Goal: Transaction & Acquisition: Subscribe to service/newsletter

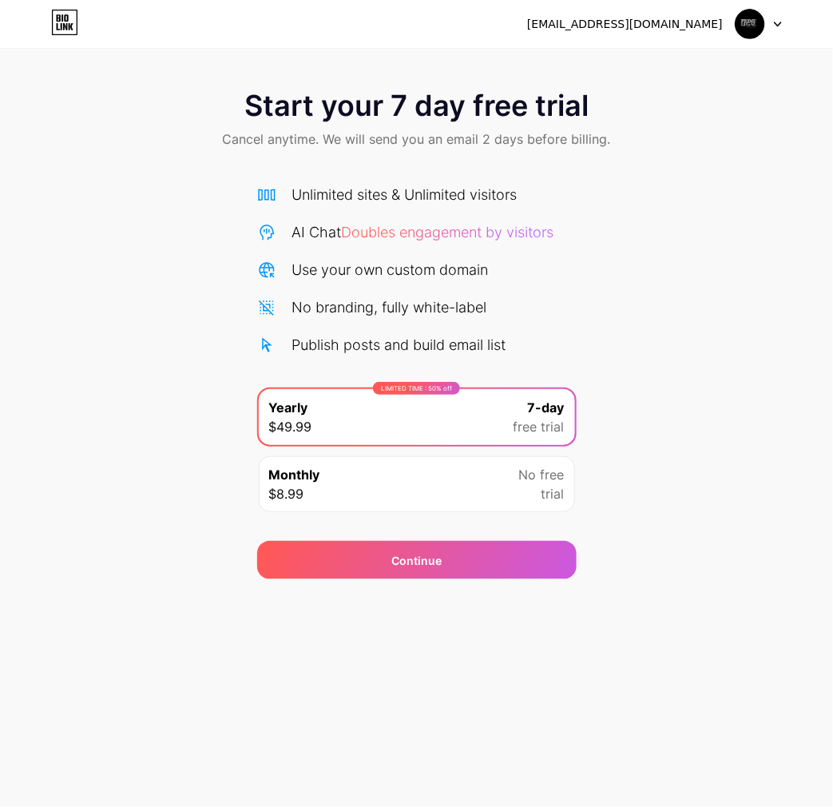
click at [74, 20] on icon at bounding box center [64, 23] width 27 height 26
click at [772, 18] on div at bounding box center [759, 24] width 46 height 29
click at [694, 296] on div "Start your 7 day free trial Cancel anytime. We will send you an email 2 days be…" at bounding box center [416, 326] width 833 height 506
